Goal: Transaction & Acquisition: Subscribe to service/newsletter

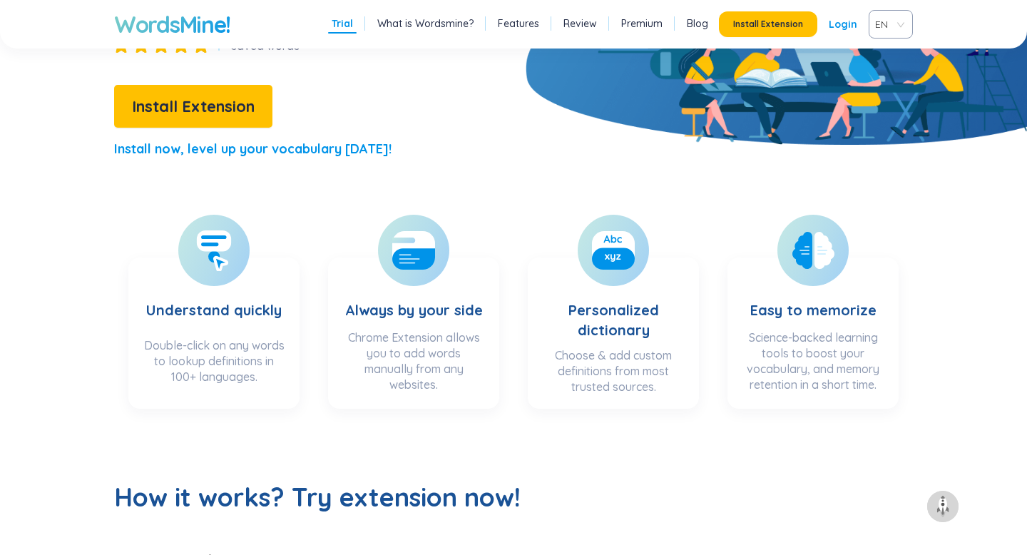
scroll to position [282, 0]
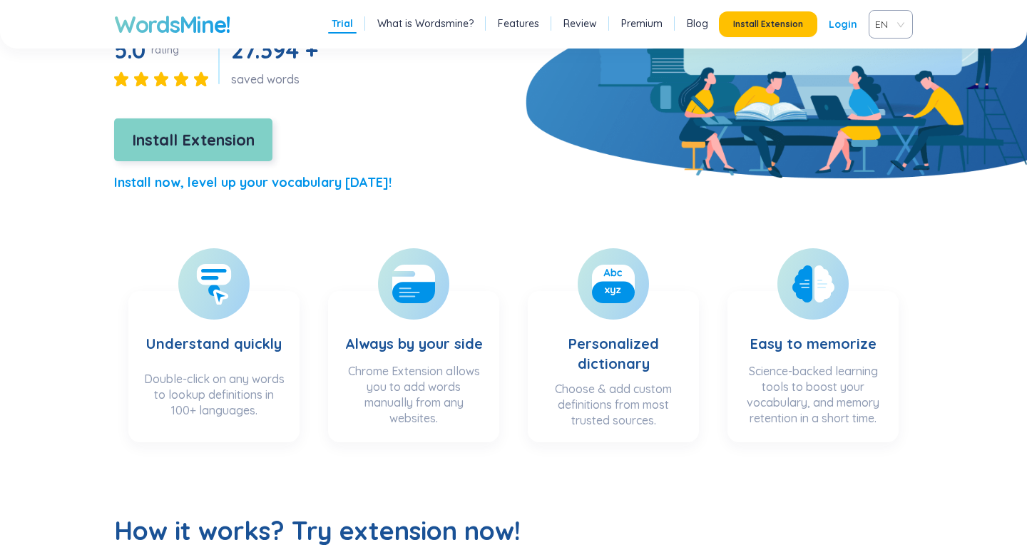
click at [245, 135] on span "Install Extension" at bounding box center [193, 140] width 123 height 25
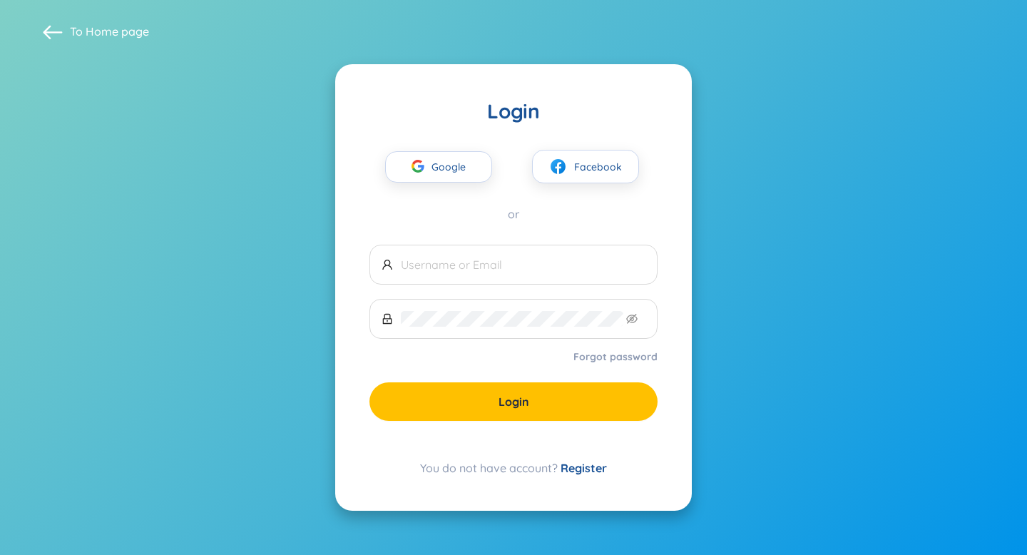
click at [583, 463] on link "Register" at bounding box center [583, 468] width 46 height 14
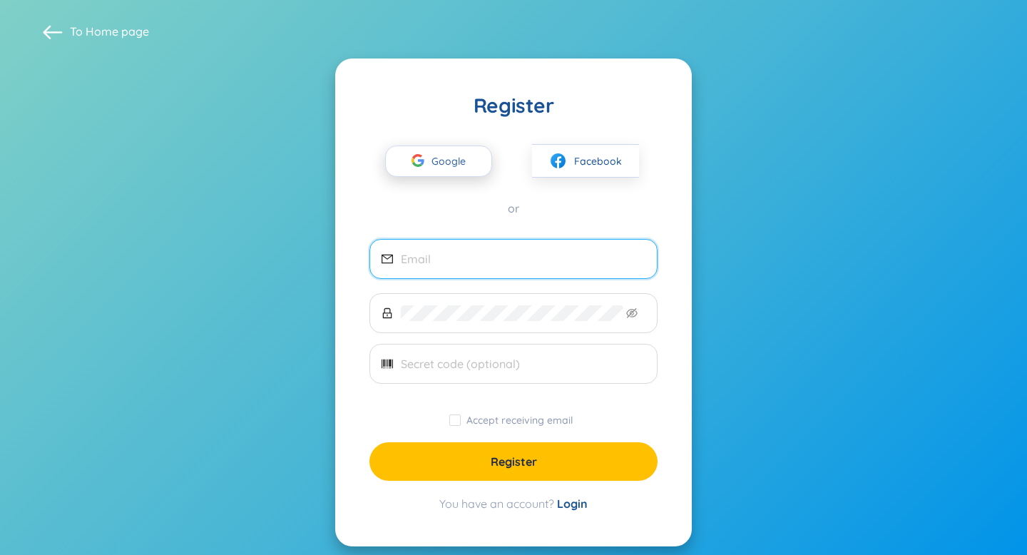
click at [463, 165] on span "Google" at bounding box center [451, 161] width 41 height 30
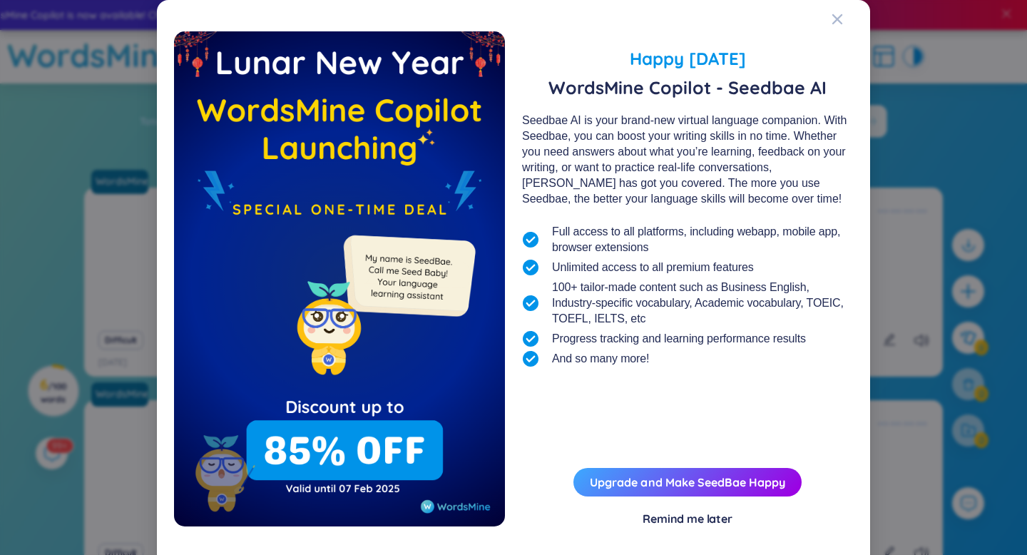
click at [684, 523] on div "Remind me later" at bounding box center [687, 518] width 90 height 16
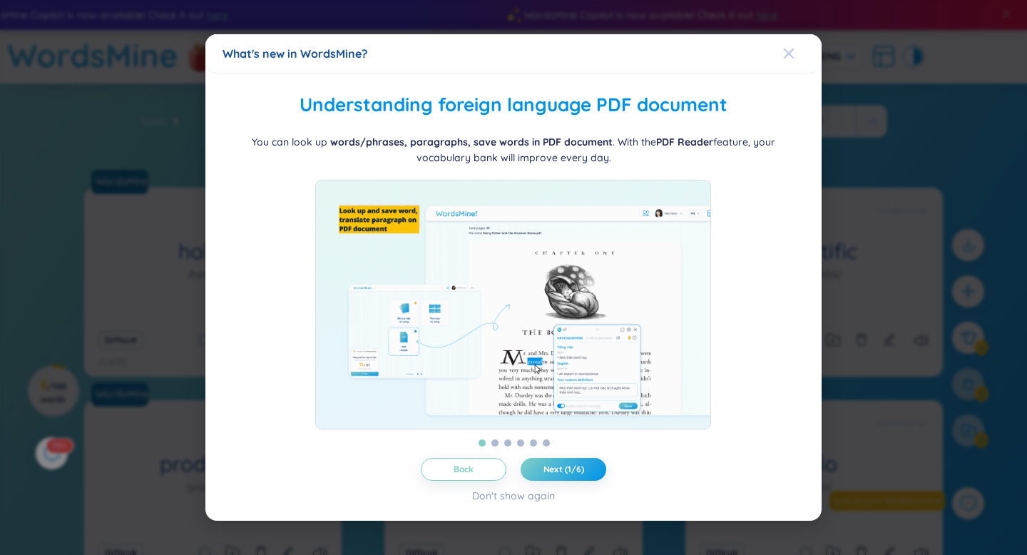
click at [786, 37] on div "Close" at bounding box center [788, 53] width 11 height 39
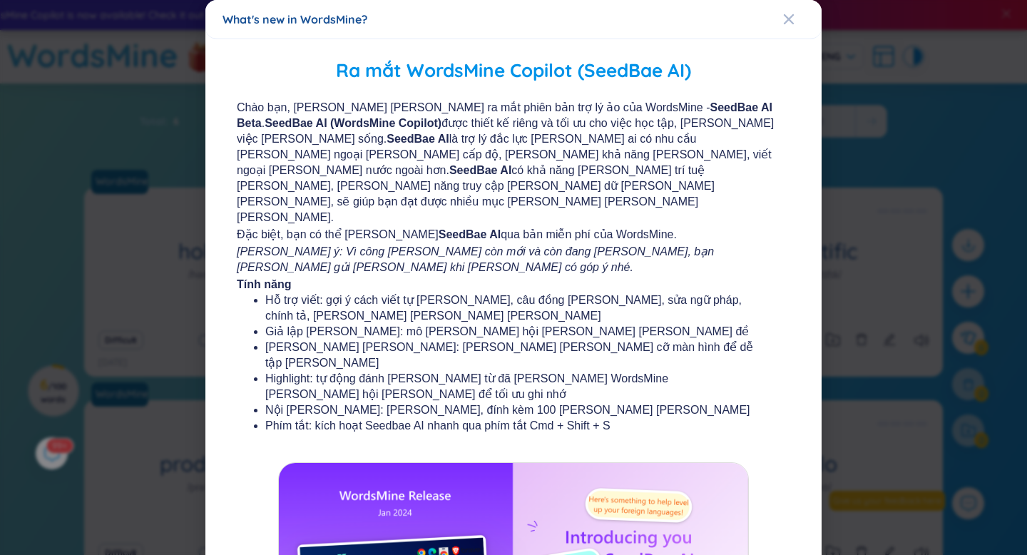
scroll to position [10, 0]
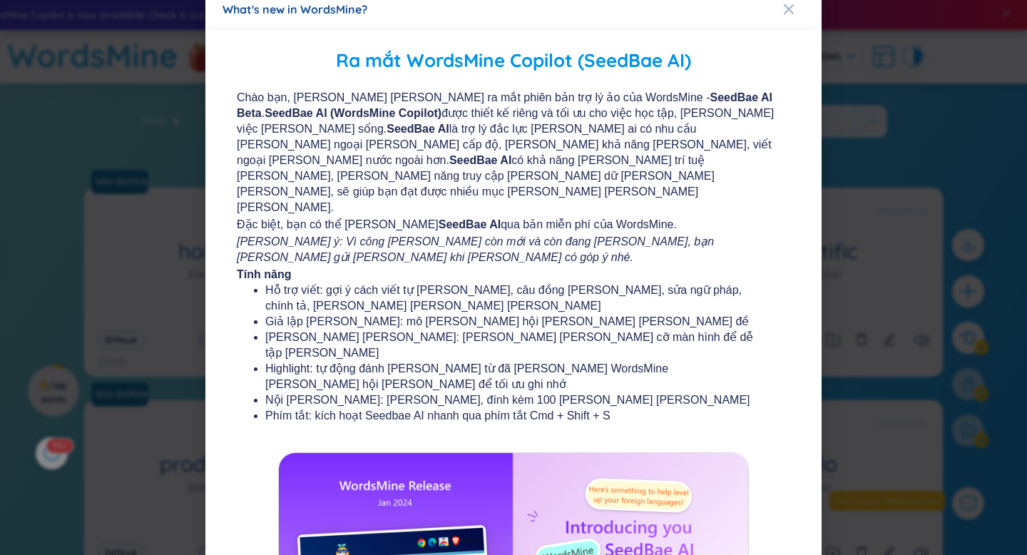
click at [782, 11] on div "What's new in WordsMine?" at bounding box center [513, 9] width 582 height 16
click at [791, 7] on icon "Close" at bounding box center [789, 9] width 10 height 10
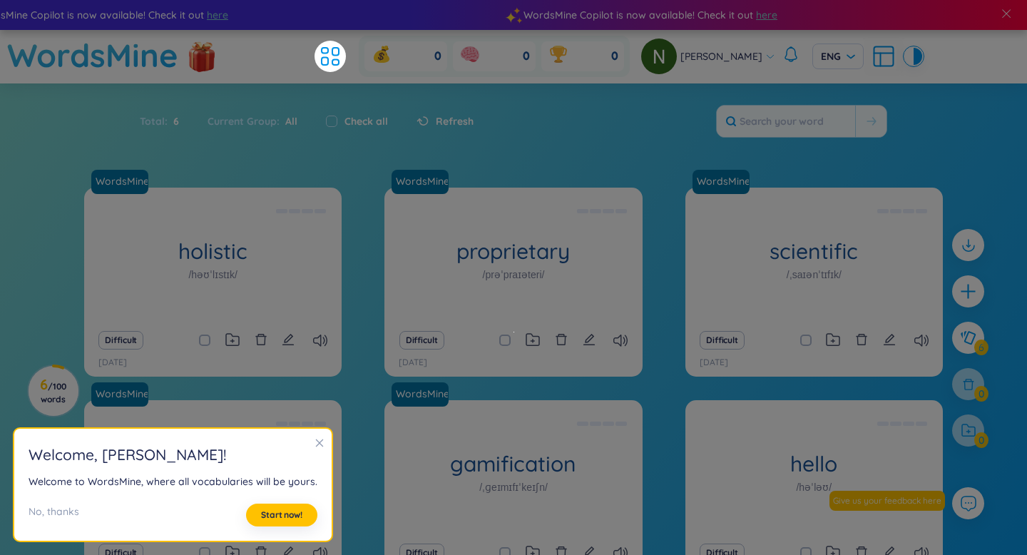
click at [789, 11] on body "WordsMine Copilot is now available! Check it out here WordsMine Copilot is now …" at bounding box center [513, 277] width 1027 height 555
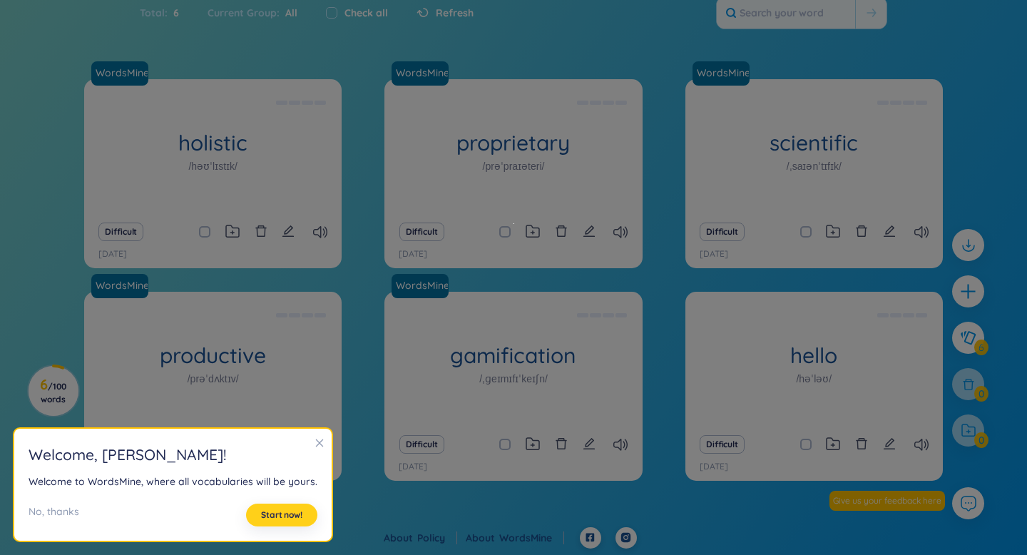
click at [288, 517] on span "Start now!" at bounding box center [281, 514] width 41 height 11
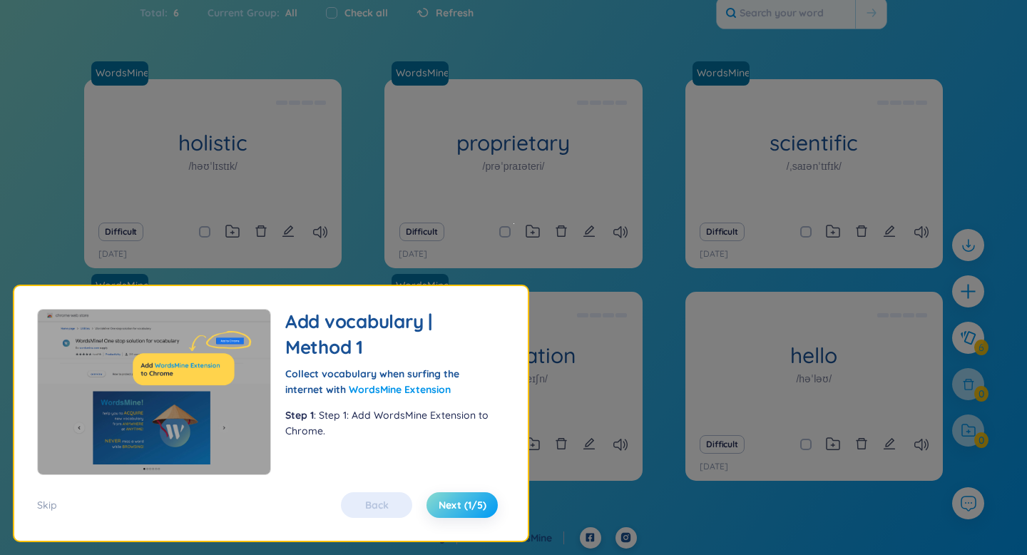
click at [454, 499] on span "Next (1/5)" at bounding box center [462, 505] width 48 height 14
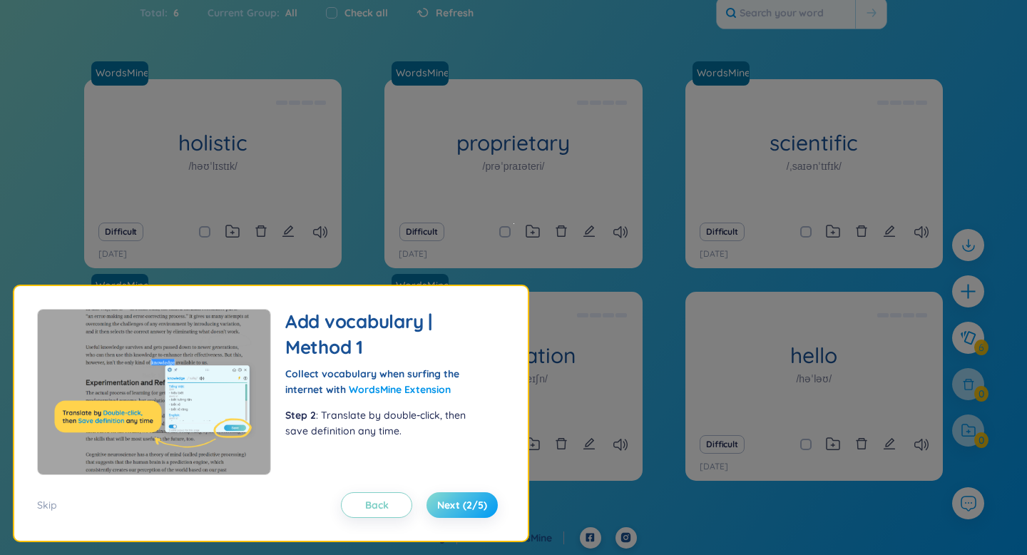
click at [455, 499] on span "Next (2/5)" at bounding box center [462, 505] width 50 height 14
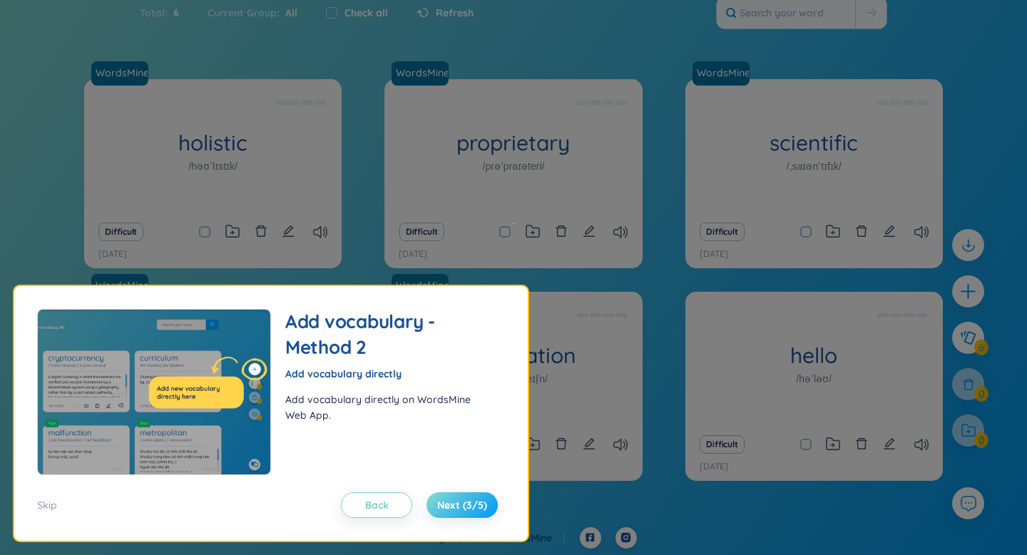
click at [455, 499] on span "Next (3/5)" at bounding box center [462, 505] width 50 height 14
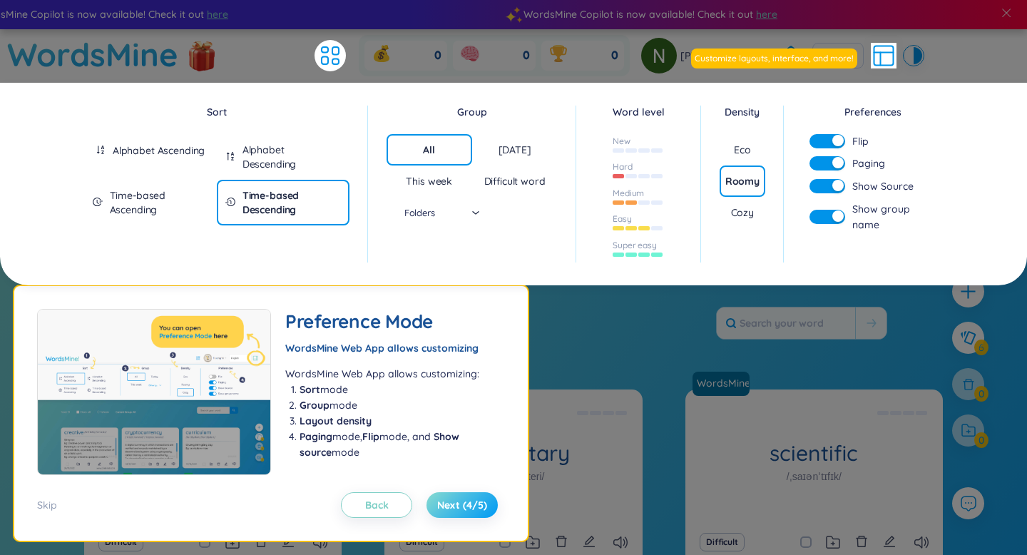
scroll to position [0, 0]
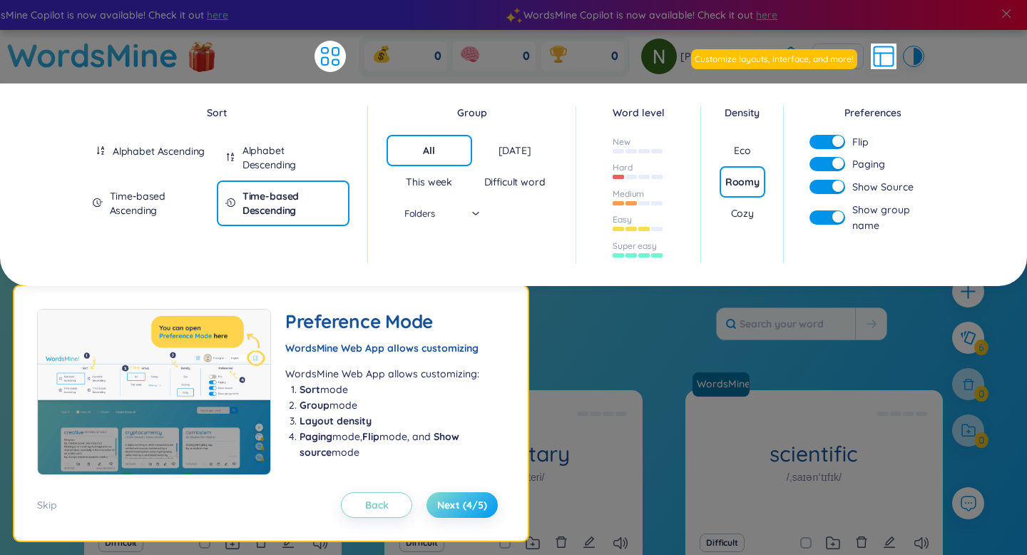
click at [455, 499] on span "Next (4/5)" at bounding box center [462, 505] width 50 height 14
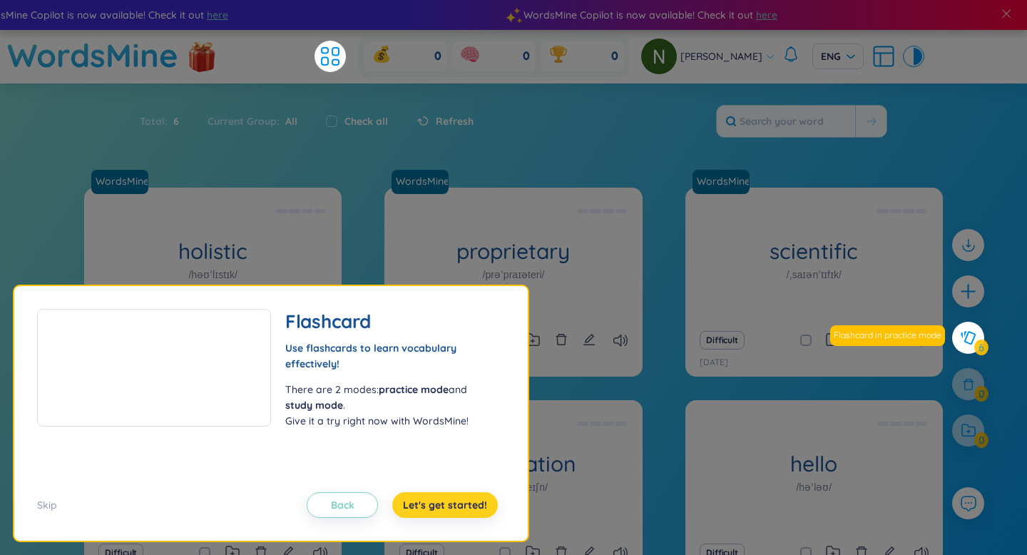
click at [455, 499] on span "Let's get started!" at bounding box center [445, 505] width 84 height 14
